Goal: Find specific page/section: Find specific page/section

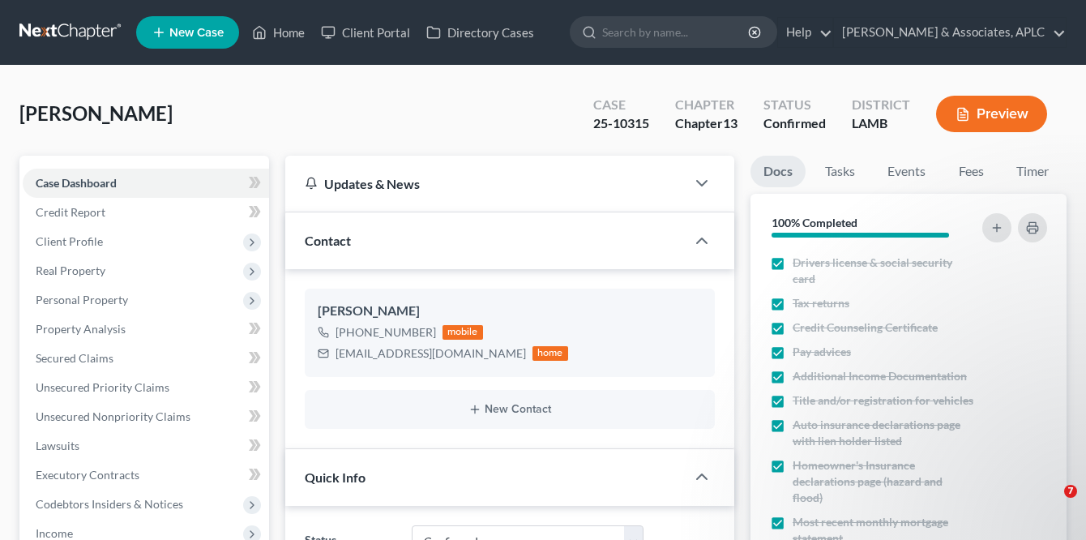
select select "1"
select select "3"
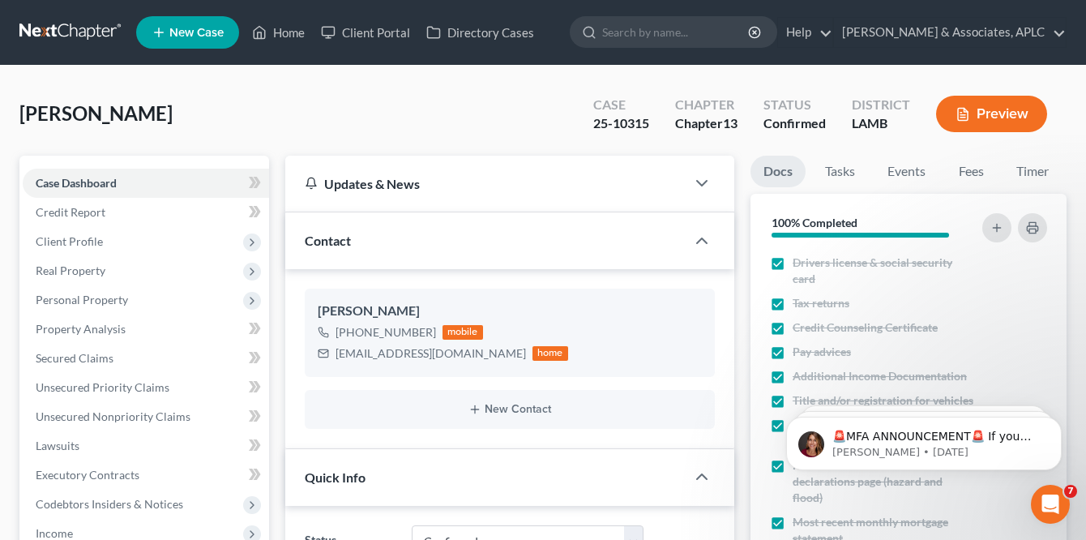
click at [71, 26] on link at bounding box center [71, 32] width 104 height 29
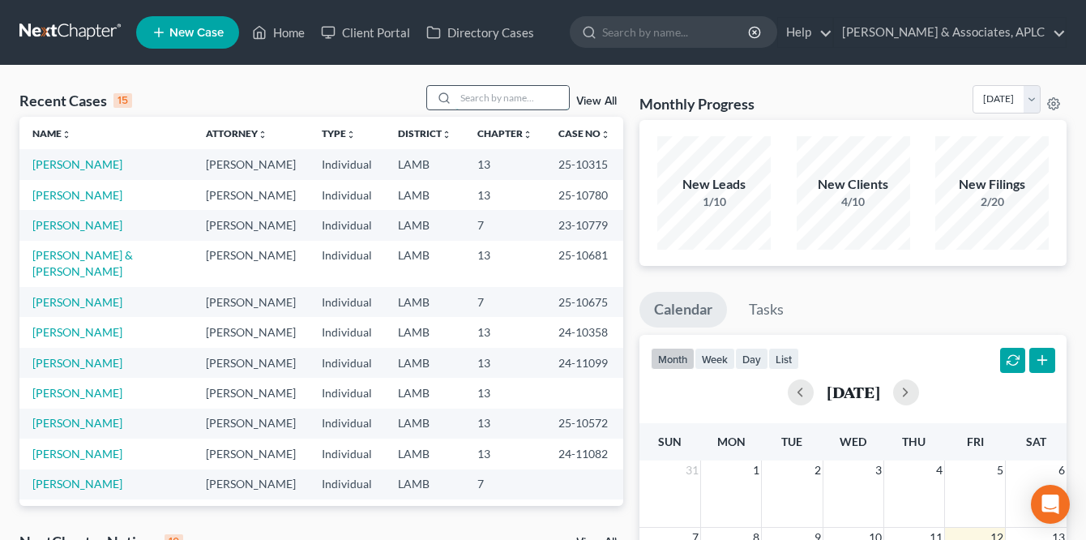
click at [471, 96] on input "search" at bounding box center [511, 97] width 113 height 23
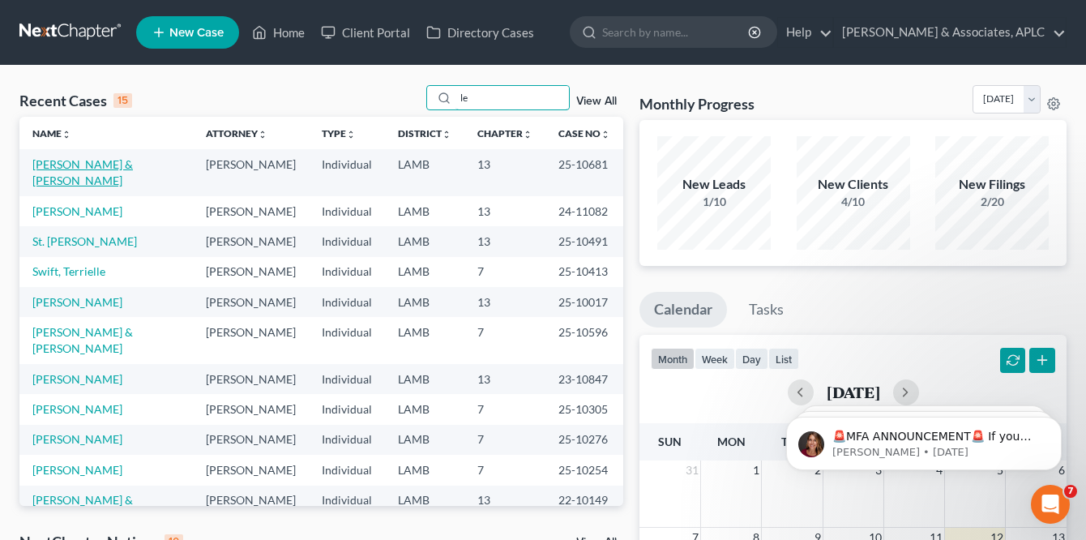
type input "le"
click at [59, 158] on link "[PERSON_NAME] & [PERSON_NAME]" at bounding box center [82, 172] width 100 height 30
select select "8"
select select "3"
